Goal: Task Accomplishment & Management: Manage account settings

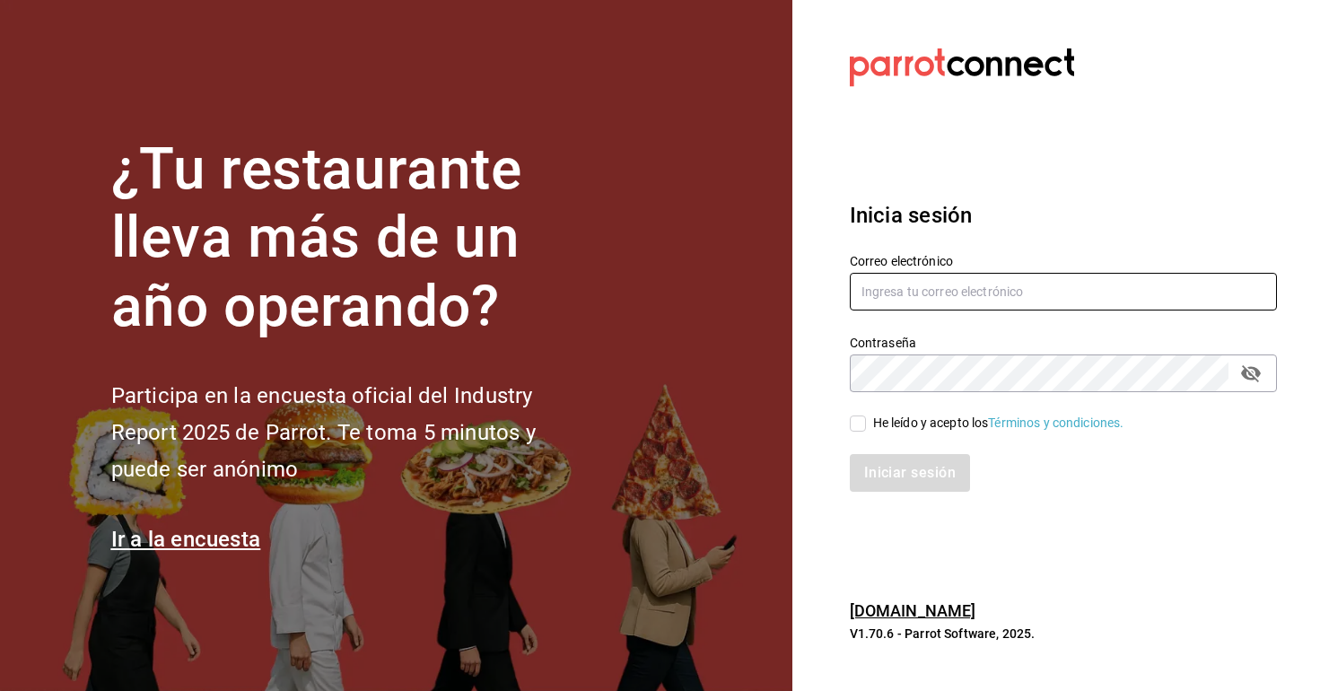
type input "[EMAIL_ADDRESS][DOMAIN_NAME]"
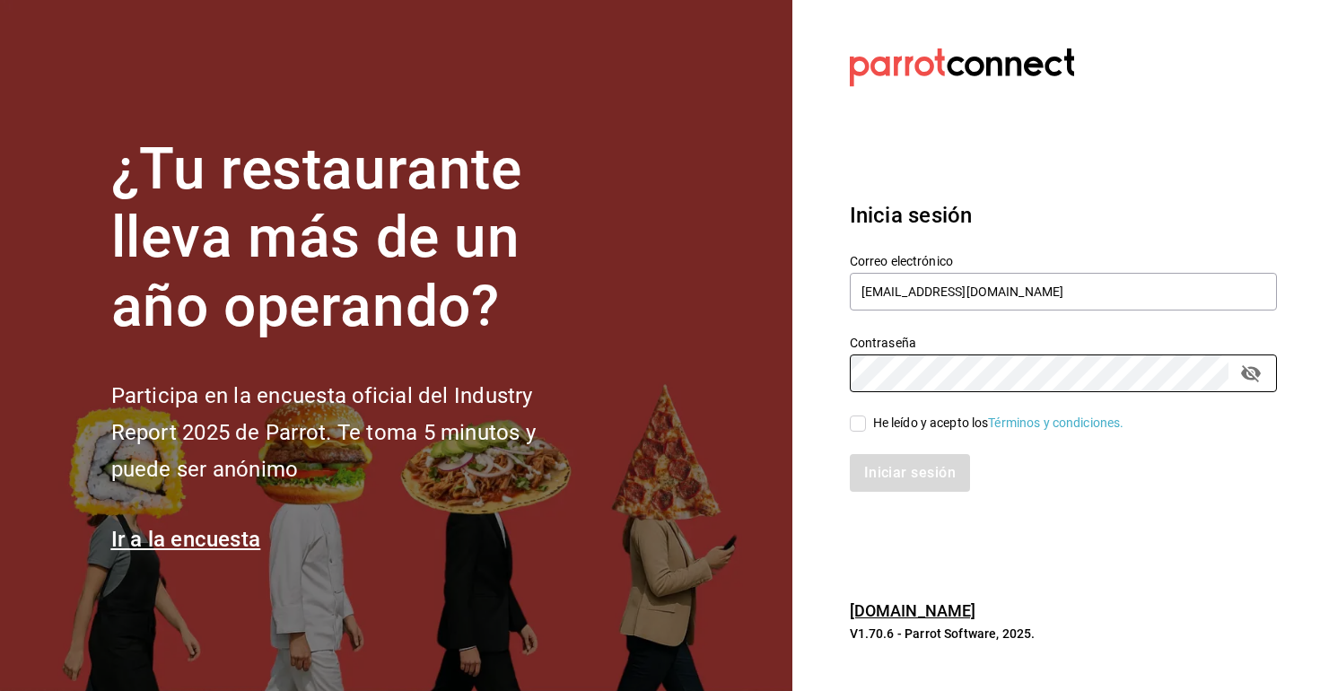
click at [924, 424] on div "He leído y acepto los Términos y condiciones." at bounding box center [998, 423] width 251 height 19
click at [866, 424] on input "He leído y acepto los Términos y condiciones." at bounding box center [858, 424] width 16 height 16
checkbox input "true"
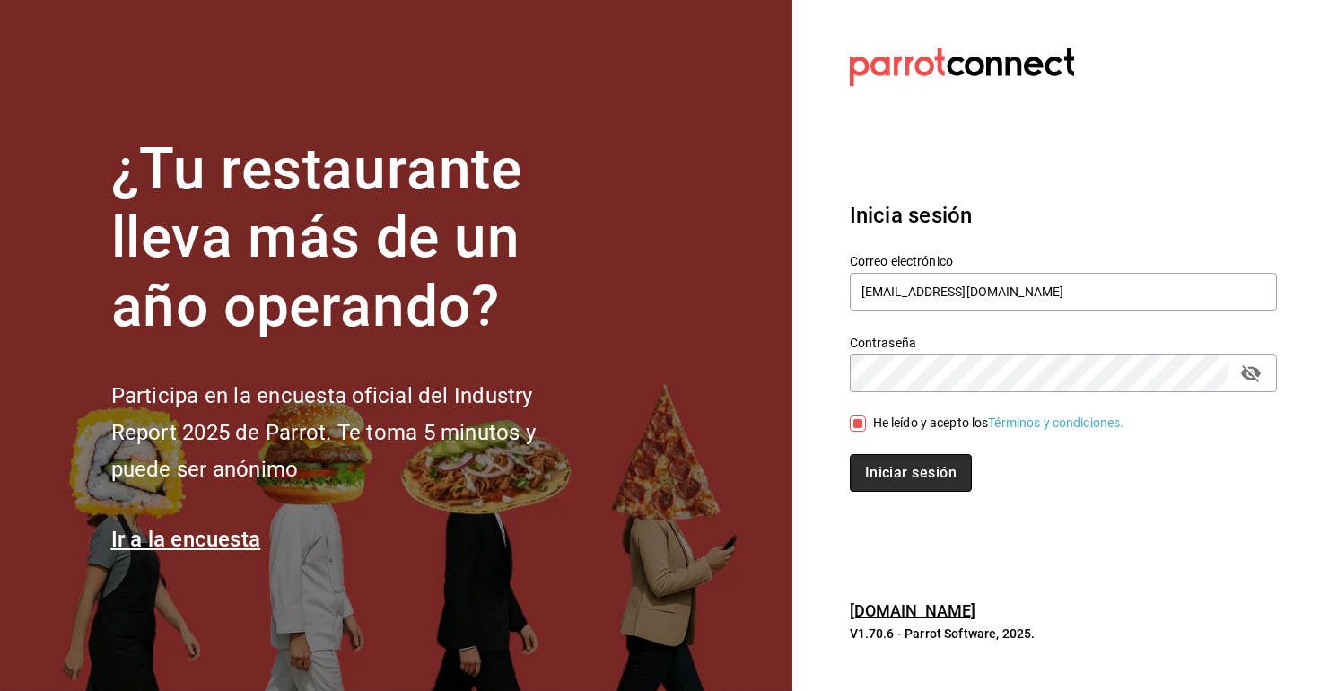
click at [890, 485] on button "Iniciar sesión" at bounding box center [911, 473] width 122 height 38
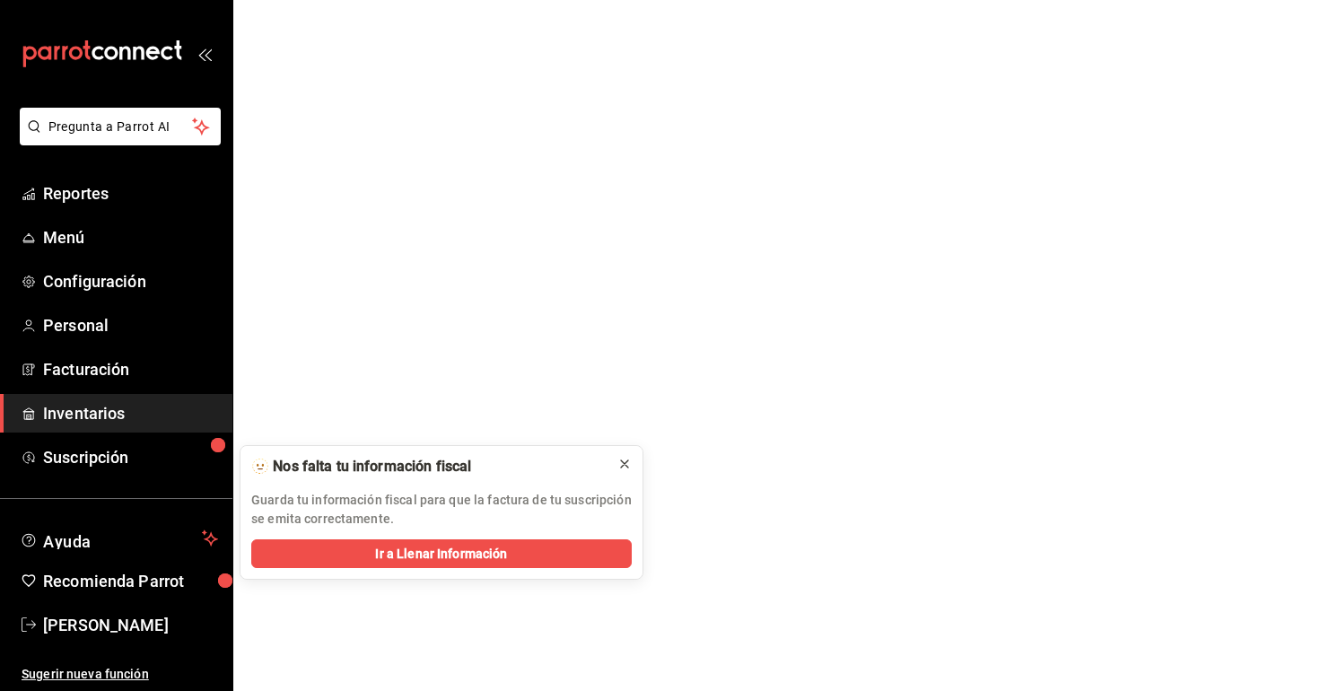
click at [623, 463] on icon at bounding box center [625, 464] width 14 height 14
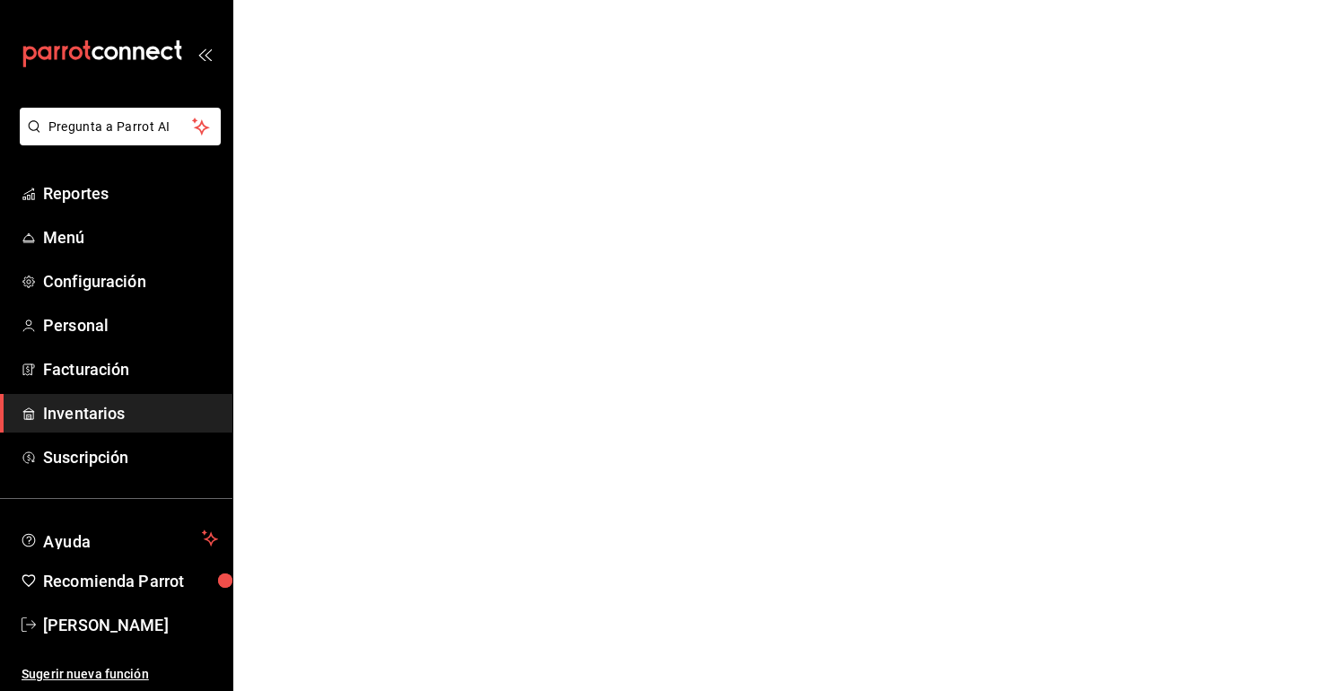
click at [106, 417] on span "Inventarios" at bounding box center [130, 413] width 175 height 24
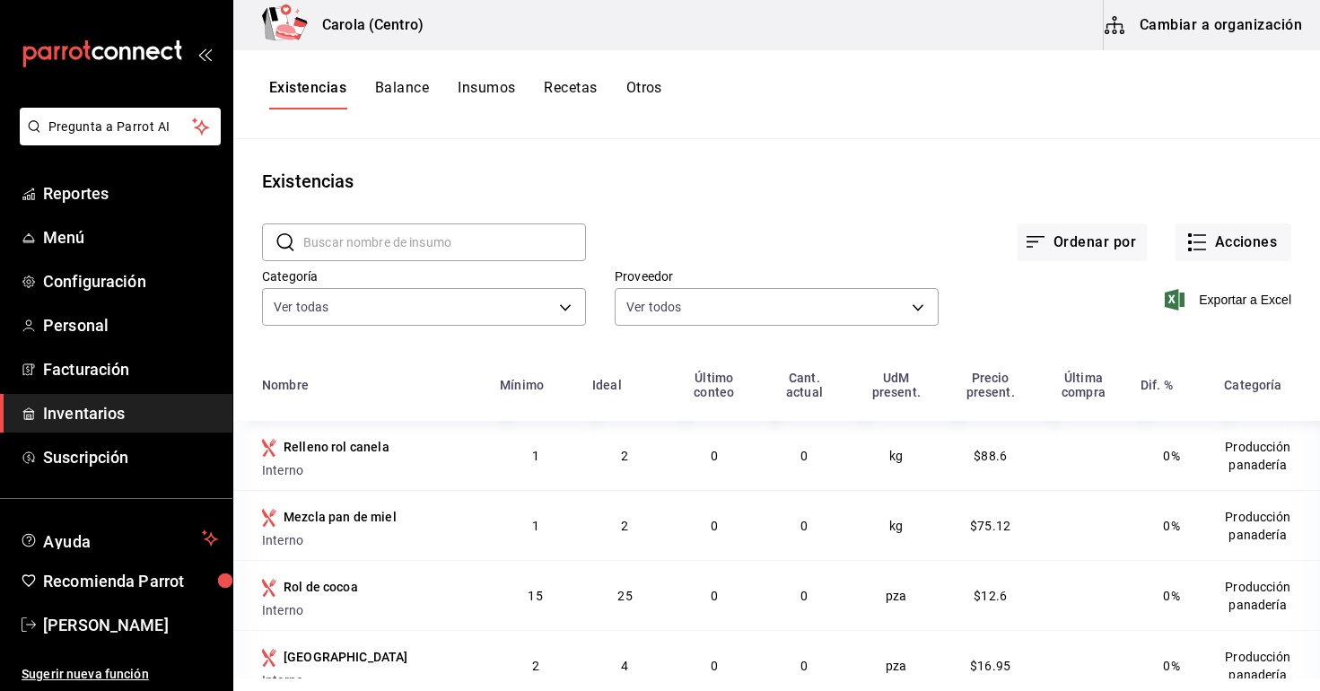
click at [1195, 24] on button "Cambiar a organización" at bounding box center [1205, 25] width 202 height 50
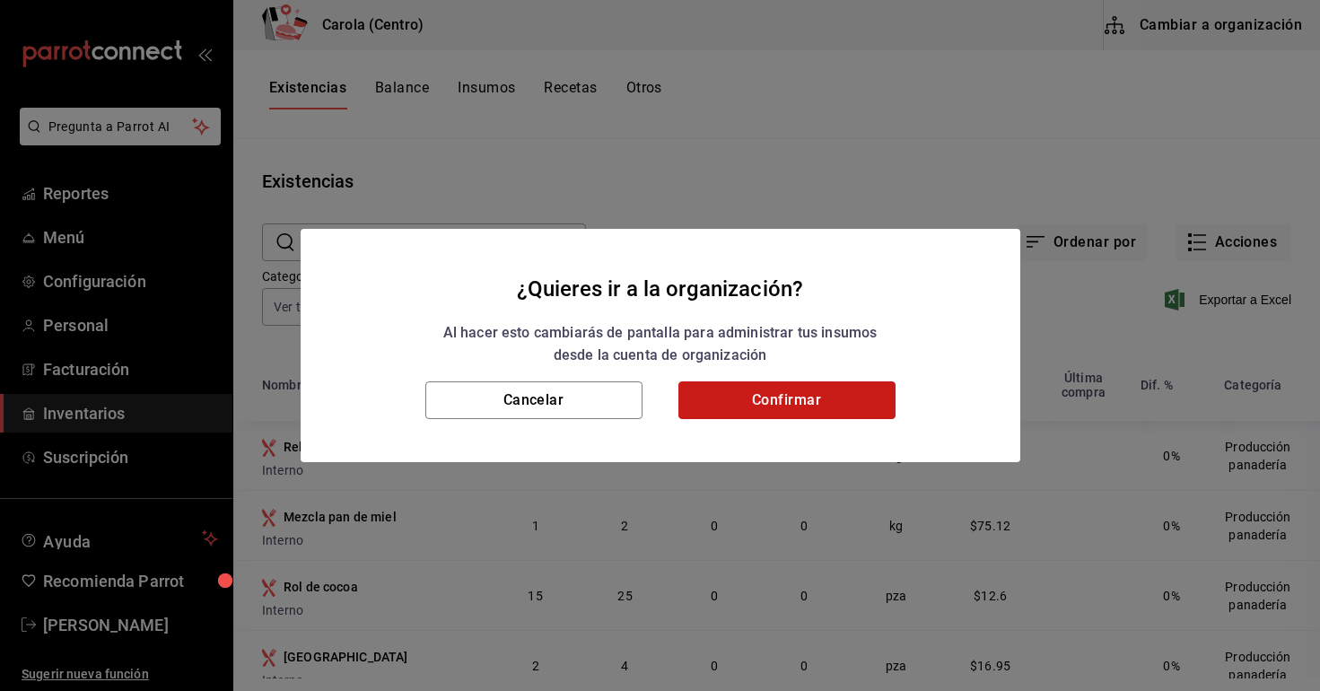
click at [818, 393] on button "Confirmar" at bounding box center [787, 400] width 217 height 38
